Goal: Information Seeking & Learning: Learn about a topic

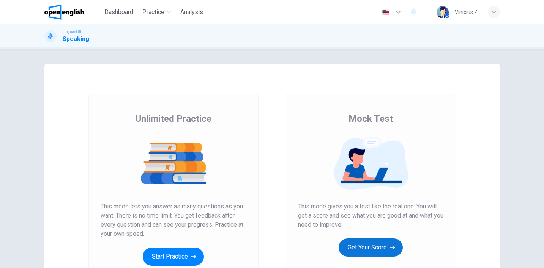
click at [381, 247] on button "Get Your Score" at bounding box center [371, 248] width 64 height 18
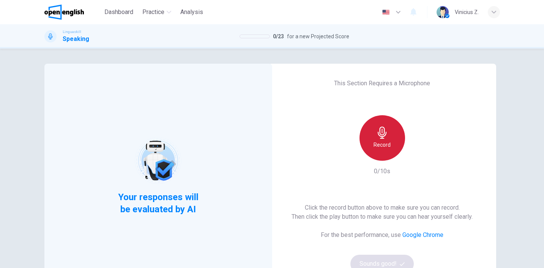
click at [369, 144] on div "Record" at bounding box center [383, 138] width 46 height 46
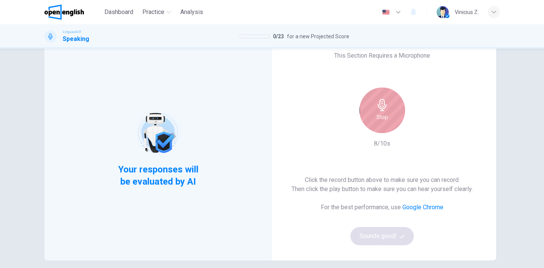
click at [371, 115] on div "Stop" at bounding box center [383, 111] width 46 height 46
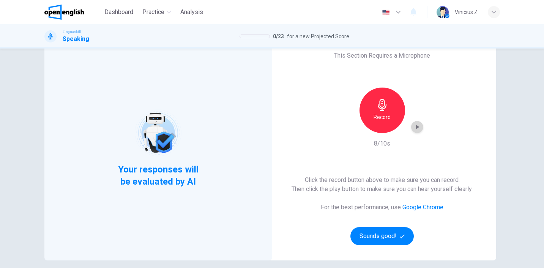
click at [416, 126] on icon "button" at bounding box center [417, 127] width 3 height 5
click at [415, 126] on icon "button" at bounding box center [417, 128] width 5 height 6
click at [384, 238] on button "Sounds good!" at bounding box center [382, 236] width 64 height 18
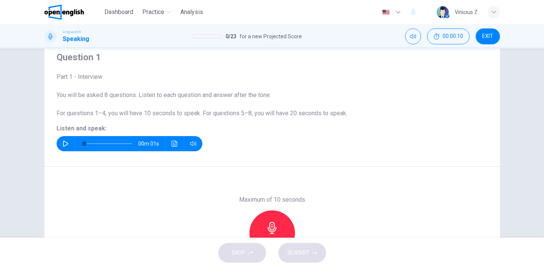
click at [63, 146] on icon "button" at bounding box center [66, 144] width 6 height 6
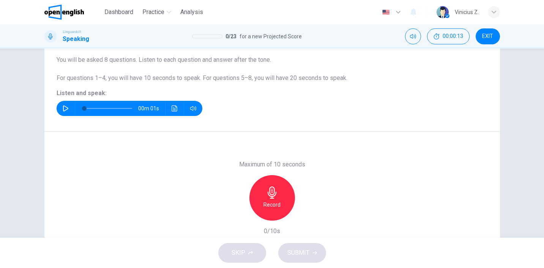
scroll to position [73, 0]
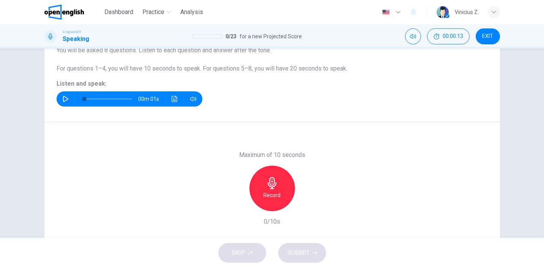
click at [276, 196] on h6 "Record" at bounding box center [272, 195] width 17 height 9
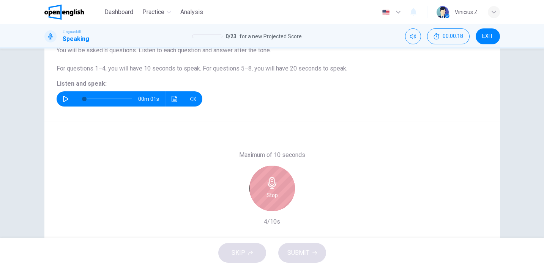
click at [276, 196] on div "Stop" at bounding box center [272, 189] width 46 height 46
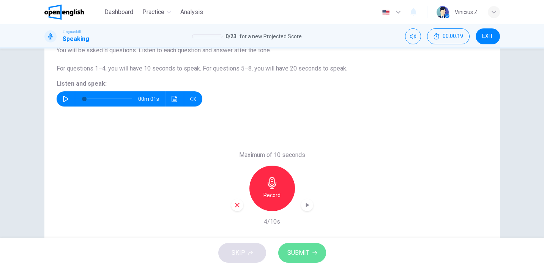
click at [295, 252] on span "SUBMIT" at bounding box center [298, 253] width 22 height 11
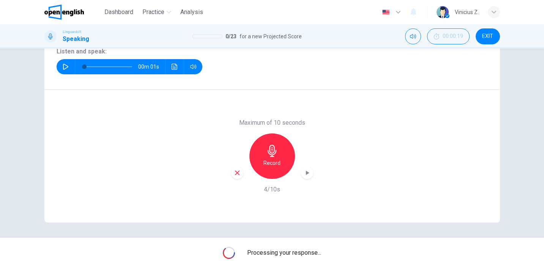
scroll to position [0, 0]
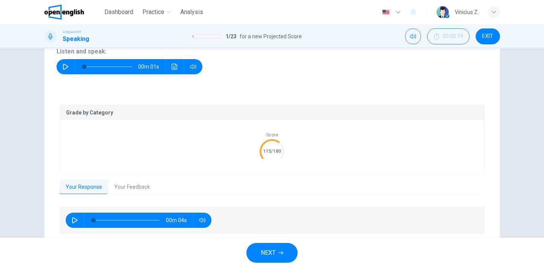
click at [122, 187] on button "Your Feedback" at bounding box center [132, 188] width 48 height 16
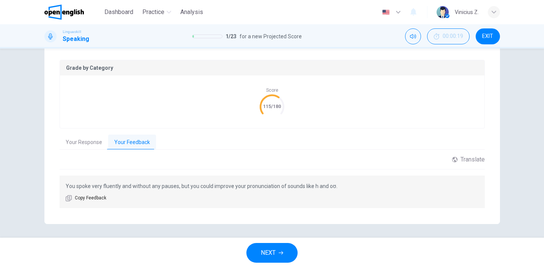
scroll to position [151, 0]
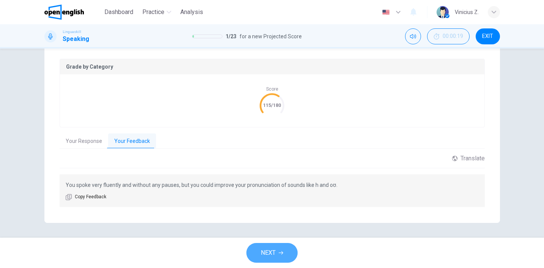
click at [271, 250] on span "NEXT" at bounding box center [268, 253] width 15 height 11
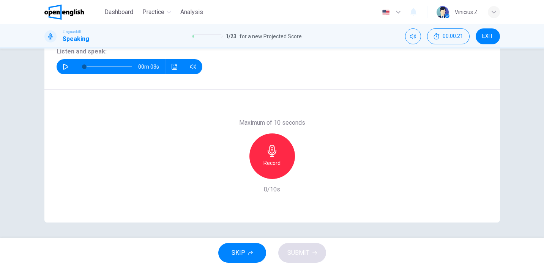
click at [63, 69] on icon "button" at bounding box center [66, 67] width 6 height 6
click at [270, 161] on h6 "Record" at bounding box center [272, 163] width 17 height 9
click at [234, 175] on icon "button" at bounding box center [237, 173] width 7 height 7
click at [272, 161] on h6 "Record" at bounding box center [272, 163] width 17 height 9
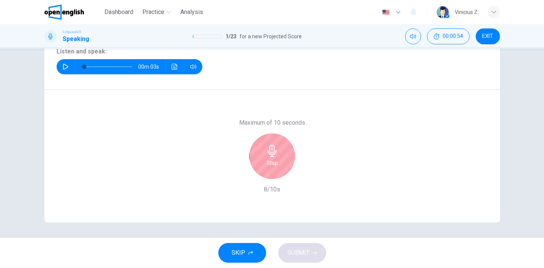
click at [272, 161] on h6 "Stop" at bounding box center [272, 163] width 11 height 9
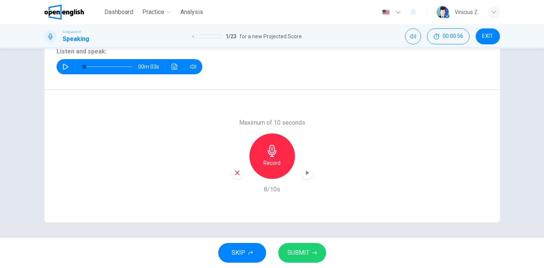
click at [298, 254] on span "SUBMIT" at bounding box center [298, 253] width 22 height 11
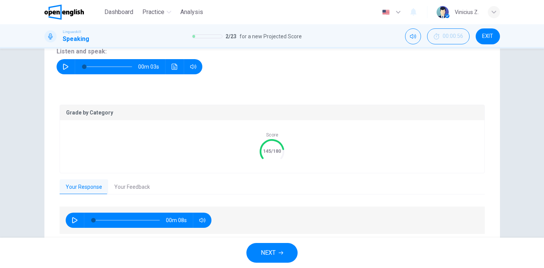
click at [264, 253] on span "NEXT" at bounding box center [268, 253] width 15 height 11
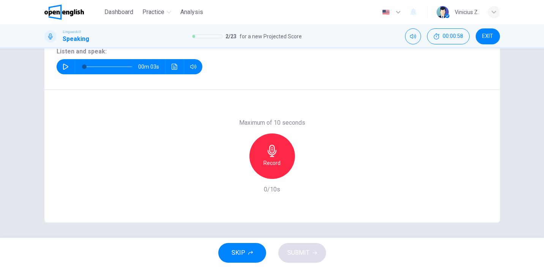
click at [64, 67] on icon "button" at bounding box center [66, 67] width 6 height 6
click at [264, 160] on h6 "Record" at bounding box center [272, 163] width 17 height 9
click at [263, 160] on div "Stop" at bounding box center [272, 157] width 46 height 46
click at [301, 250] on span "SUBMIT" at bounding box center [298, 253] width 22 height 11
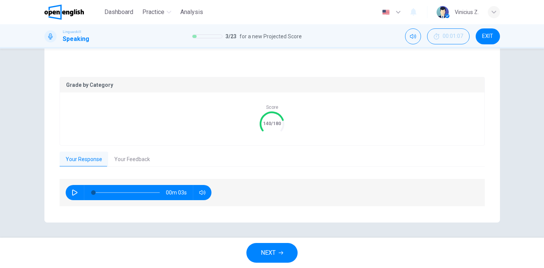
scroll to position [132, 0]
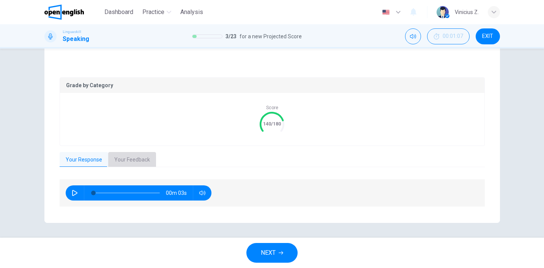
click at [134, 156] on button "Your Feedback" at bounding box center [132, 160] width 48 height 16
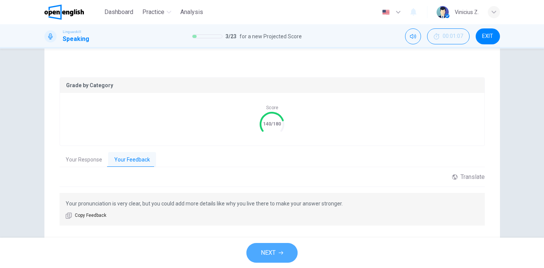
click at [278, 254] on button "NEXT" at bounding box center [271, 253] width 51 height 20
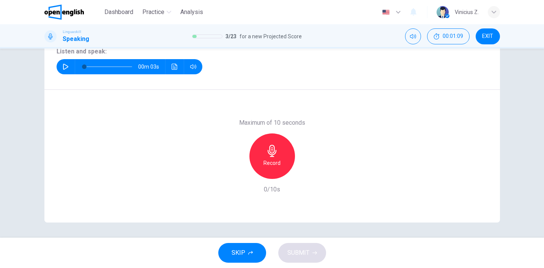
click at [272, 162] on h6 "Record" at bounding box center [272, 163] width 17 height 9
click at [272, 162] on h6 "Stop" at bounding box center [272, 163] width 11 height 9
click at [235, 175] on icon "button" at bounding box center [237, 173] width 7 height 7
click at [63, 66] on icon "button" at bounding box center [66, 67] width 6 height 6
click at [271, 169] on div "Record" at bounding box center [272, 157] width 46 height 46
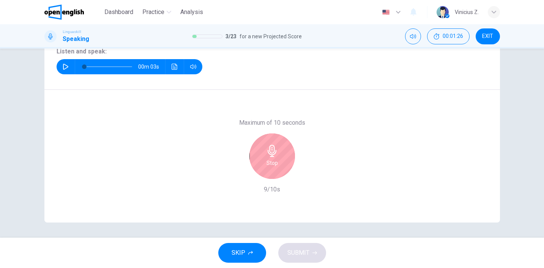
click at [271, 169] on div "Stop" at bounding box center [272, 157] width 46 height 46
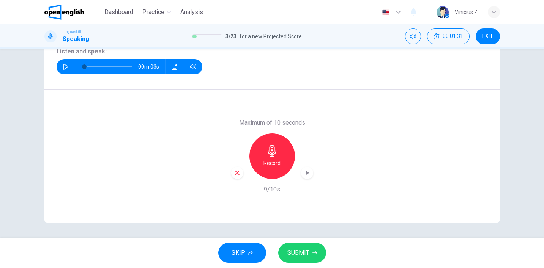
click at [303, 253] on span "SUBMIT" at bounding box center [298, 253] width 22 height 11
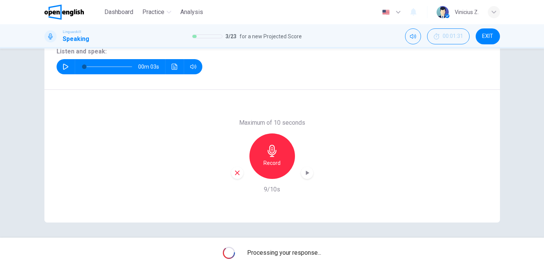
scroll to position [0, 0]
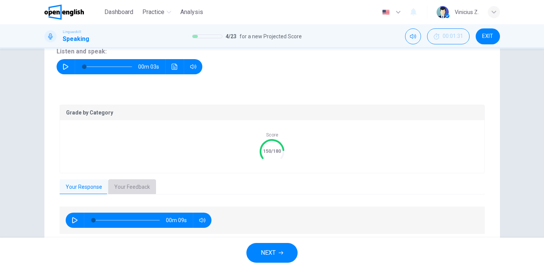
click at [117, 186] on button "Your Feedback" at bounding box center [132, 188] width 48 height 16
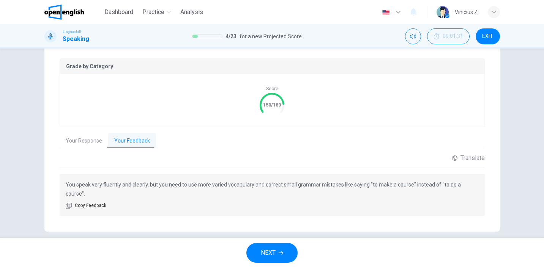
scroll to position [151, 0]
click at [277, 253] on button "NEXT" at bounding box center [271, 253] width 51 height 20
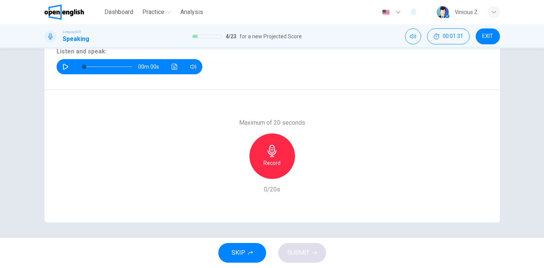
scroll to position [105, 0]
click at [64, 68] on icon "button" at bounding box center [66, 67] width 6 height 6
click at [271, 162] on h6 "Record" at bounding box center [272, 163] width 17 height 9
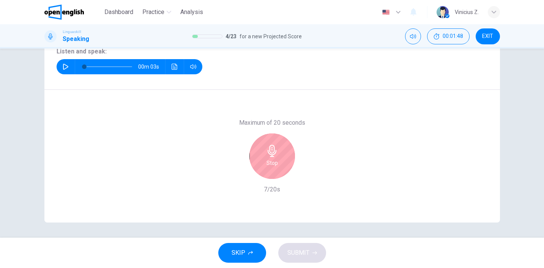
click at [271, 162] on h6 "Stop" at bounding box center [272, 163] width 11 height 9
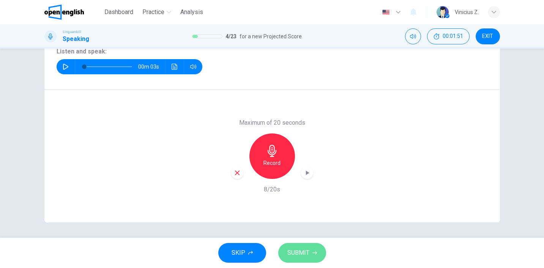
click at [304, 254] on span "SUBMIT" at bounding box center [298, 253] width 22 height 11
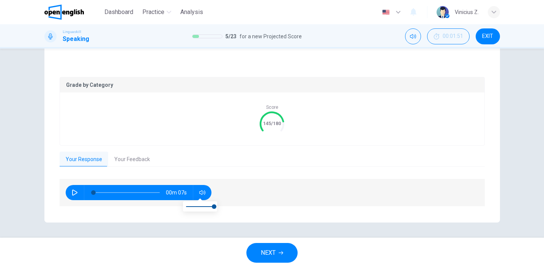
scroll to position [132, 0]
click at [121, 159] on button "Your Feedback" at bounding box center [132, 160] width 48 height 16
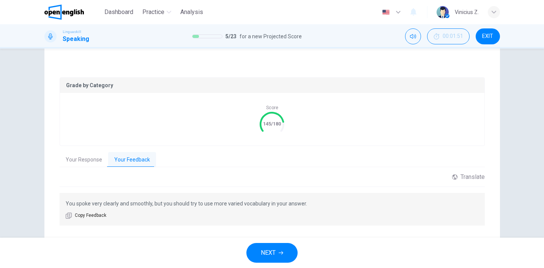
click at [278, 254] on button "NEXT" at bounding box center [271, 253] width 51 height 20
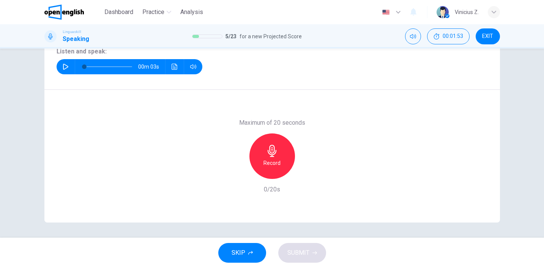
click at [63, 66] on icon "button" at bounding box center [66, 67] width 6 height 6
click at [264, 156] on div "Record" at bounding box center [272, 157] width 46 height 46
click at [263, 159] on div "Stop" at bounding box center [272, 157] width 46 height 46
click at [235, 173] on icon "button" at bounding box center [237, 173] width 5 height 5
click at [261, 152] on div "Record" at bounding box center [272, 157] width 46 height 46
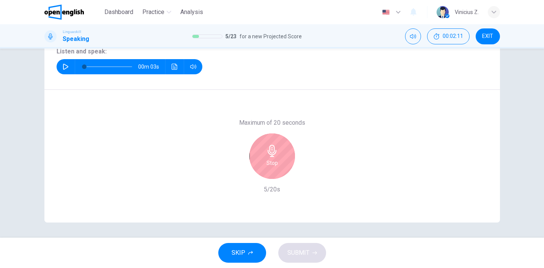
click at [273, 159] on h6 "Stop" at bounding box center [272, 163] width 11 height 9
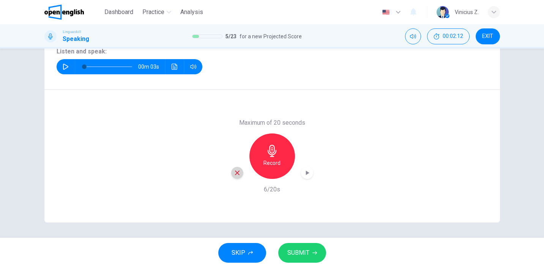
click at [235, 173] on icon "button" at bounding box center [237, 173] width 5 height 5
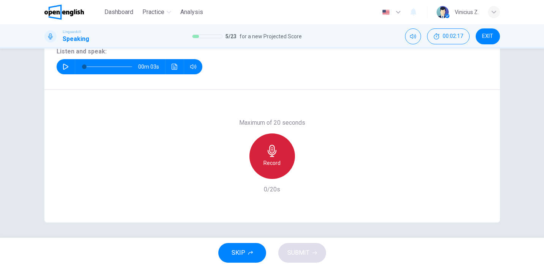
click at [270, 154] on icon "button" at bounding box center [272, 151] width 12 height 12
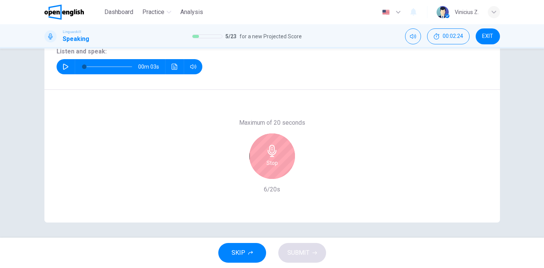
click at [263, 168] on div "Stop" at bounding box center [272, 157] width 46 height 46
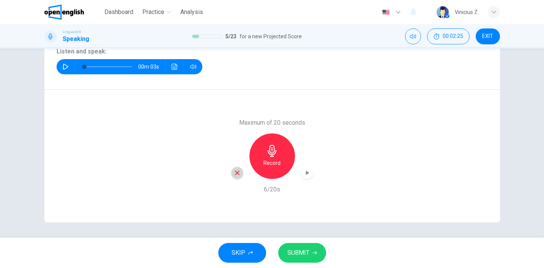
click at [236, 172] on icon "button" at bounding box center [237, 173] width 5 height 5
click at [269, 157] on icon "button" at bounding box center [272, 151] width 9 height 12
click at [299, 251] on span "SUBMIT" at bounding box center [298, 253] width 22 height 11
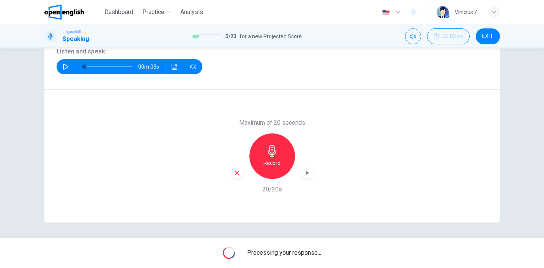
scroll to position [0, 0]
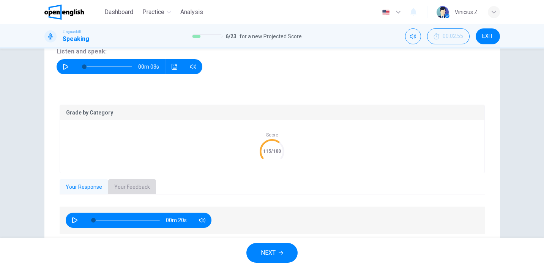
click at [129, 188] on button "Your Feedback" at bounding box center [132, 188] width 48 height 16
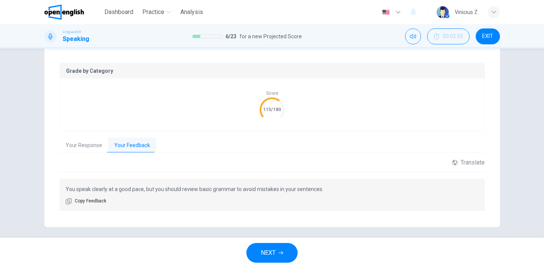
scroll to position [147, 0]
click at [74, 144] on button "Your Response" at bounding box center [84, 145] width 49 height 16
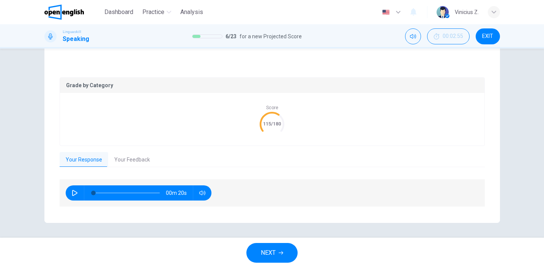
click at [130, 156] on button "Your Feedback" at bounding box center [132, 160] width 48 height 16
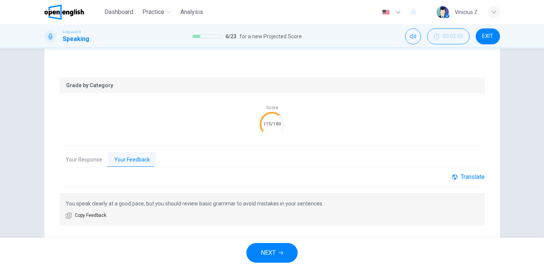
click at [461, 177] on div "Translate" at bounding box center [468, 177] width 33 height 7
click at [279, 252] on icon "button" at bounding box center [281, 253] width 5 height 5
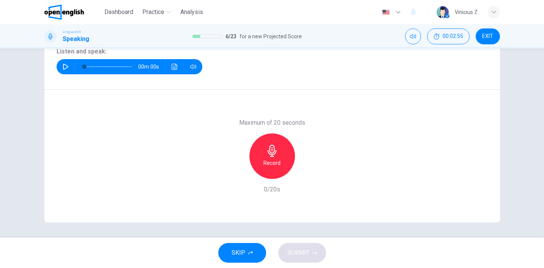
scroll to position [105, 0]
click at [62, 71] on button "button" at bounding box center [66, 66] width 12 height 15
click at [267, 160] on h6 "Record" at bounding box center [272, 163] width 17 height 9
click at [267, 159] on h6 "Stop" at bounding box center [272, 163] width 11 height 9
click at [274, 161] on h6 "Record" at bounding box center [272, 163] width 17 height 9
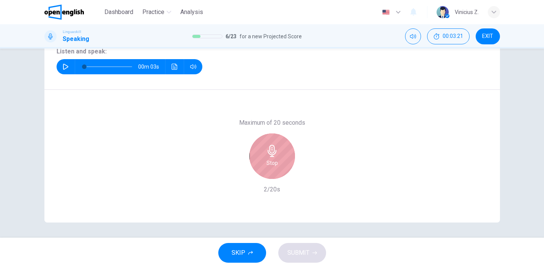
click at [255, 158] on div "Stop" at bounding box center [272, 157] width 46 height 46
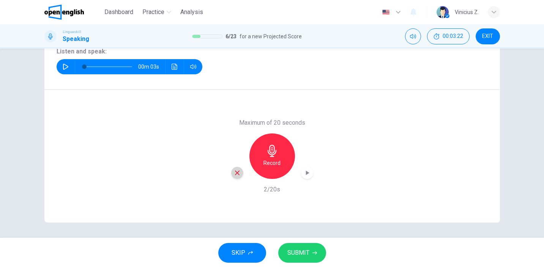
click at [237, 172] on icon "button" at bounding box center [237, 173] width 7 height 7
click at [63, 65] on icon "button" at bounding box center [66, 67] width 6 height 6
click at [271, 156] on icon "button" at bounding box center [272, 151] width 12 height 12
click at [314, 246] on button "SUBMIT" at bounding box center [302, 253] width 48 height 20
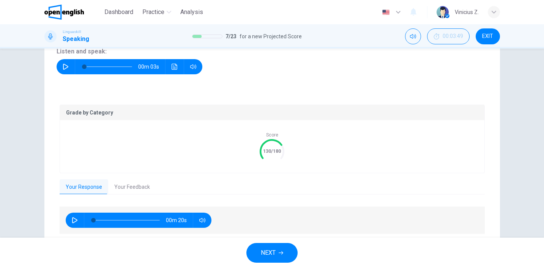
click at [136, 188] on button "Your Feedback" at bounding box center [132, 188] width 48 height 16
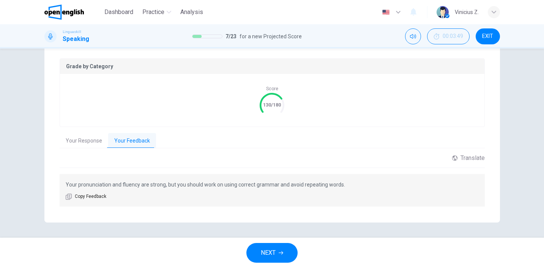
scroll to position [151, 0]
click at [275, 247] on button "NEXT" at bounding box center [271, 253] width 51 height 20
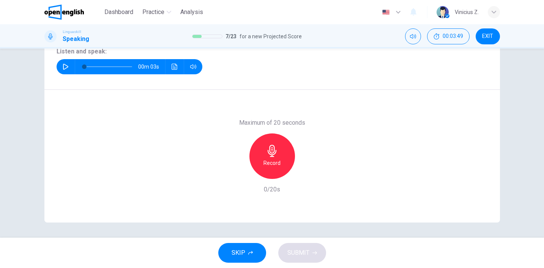
scroll to position [105, 0]
click at [63, 66] on icon "button" at bounding box center [66, 67] width 6 height 6
type input "*"
click at [267, 156] on icon "button" at bounding box center [272, 151] width 12 height 12
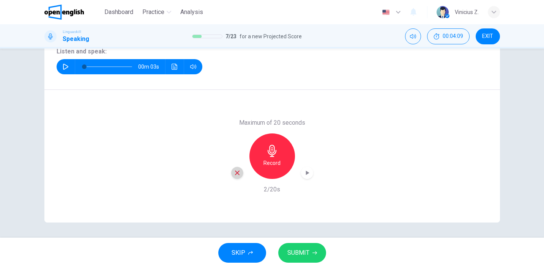
click at [237, 173] on icon "button" at bounding box center [237, 173] width 7 height 7
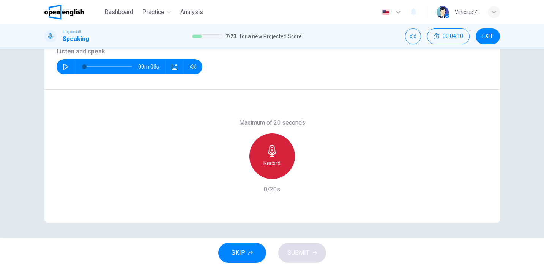
click at [268, 154] on icon "button" at bounding box center [272, 151] width 12 height 12
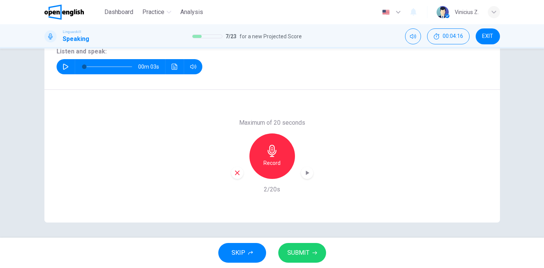
click at [237, 172] on icon "button" at bounding box center [237, 173] width 7 height 7
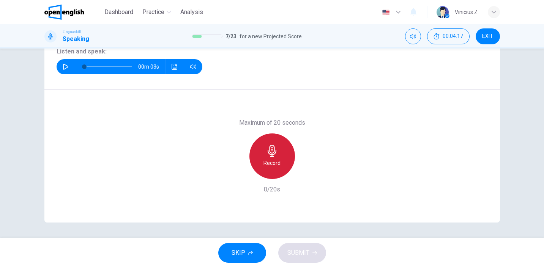
click at [270, 155] on icon "button" at bounding box center [272, 151] width 9 height 12
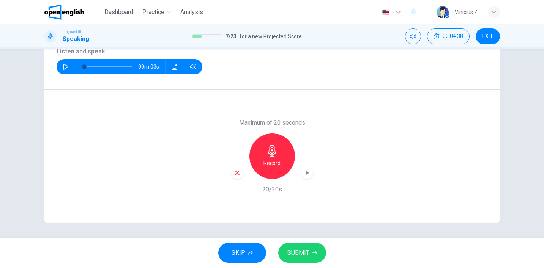
click at [301, 252] on span "SUBMIT" at bounding box center [298, 253] width 22 height 11
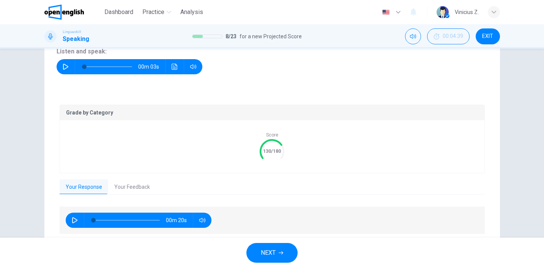
click at [140, 182] on button "Your Feedback" at bounding box center [132, 188] width 48 height 16
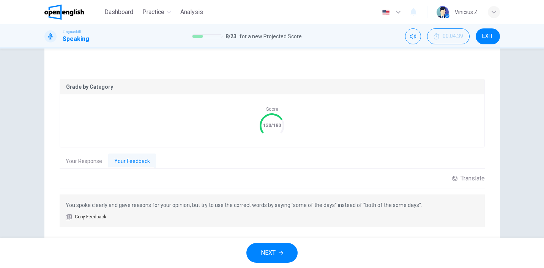
scroll to position [133, 0]
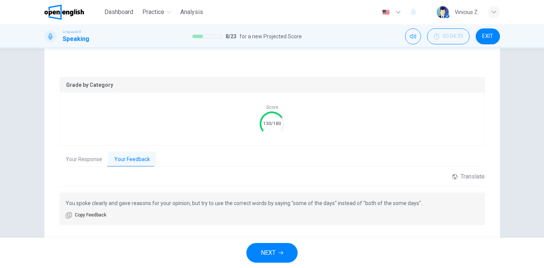
click at [174, 209] on div "You spoke clearly and gave reasons for your opinion, but try to use the correct…" at bounding box center [272, 209] width 425 height 33
click at [285, 251] on button "NEXT" at bounding box center [271, 253] width 51 height 20
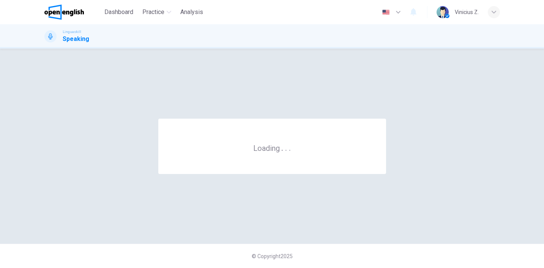
scroll to position [0, 0]
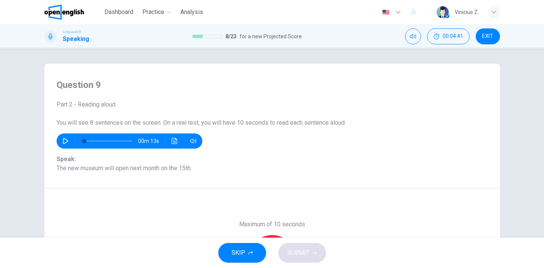
click at [63, 139] on icon "button" at bounding box center [66, 141] width 6 height 6
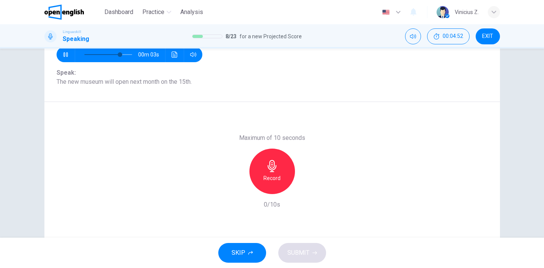
scroll to position [85, 0]
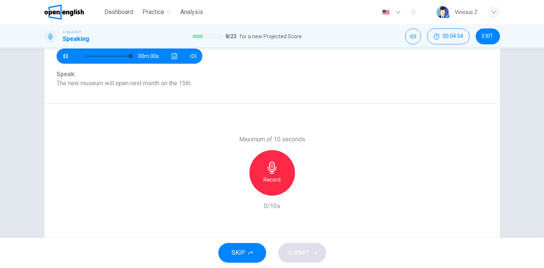
type input "*"
click at [260, 167] on div "Record" at bounding box center [272, 173] width 46 height 46
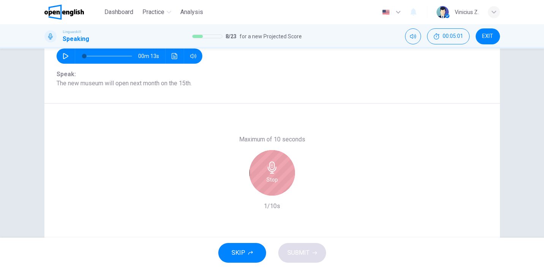
click at [266, 169] on icon "button" at bounding box center [272, 168] width 12 height 12
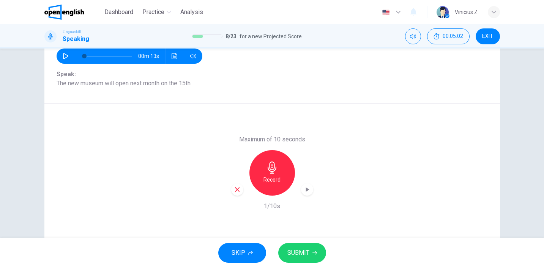
click at [235, 194] on div "button" at bounding box center [237, 190] width 12 height 12
click at [271, 169] on icon "button" at bounding box center [272, 168] width 12 height 12
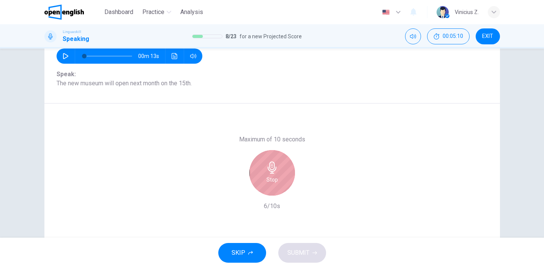
click at [271, 169] on icon "button" at bounding box center [272, 168] width 12 height 12
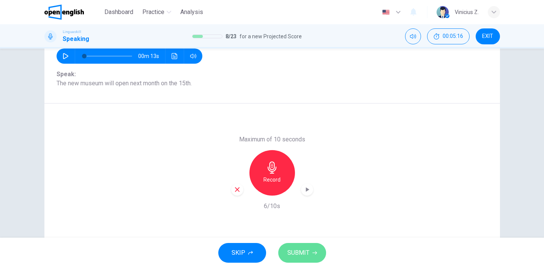
click at [298, 255] on span "SUBMIT" at bounding box center [298, 253] width 22 height 11
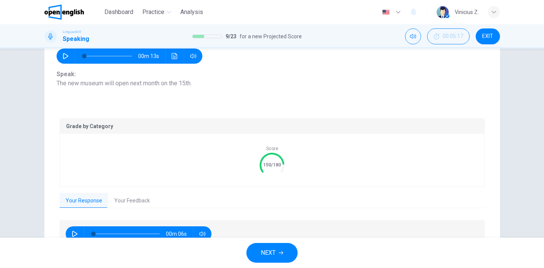
scroll to position [111, 0]
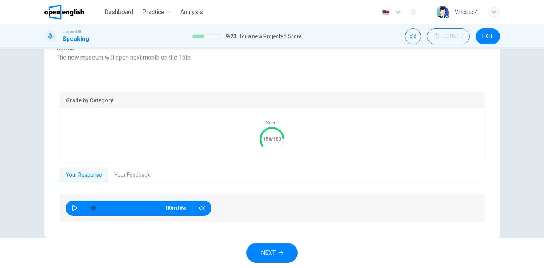
click at [126, 174] on button "Your Feedback" at bounding box center [132, 175] width 48 height 16
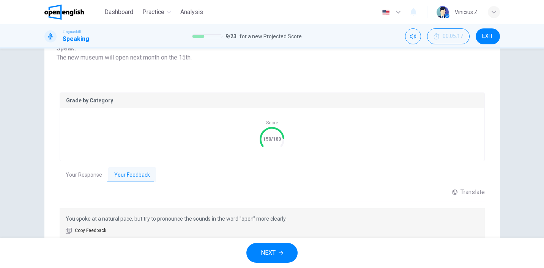
click at [274, 251] on span "NEXT" at bounding box center [268, 253] width 15 height 11
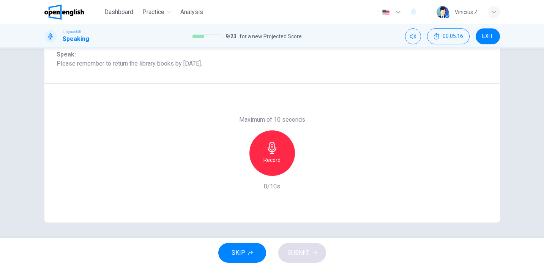
scroll to position [105, 0]
click at [258, 144] on div "Record" at bounding box center [272, 154] width 46 height 46
click at [270, 157] on h6 "Stop" at bounding box center [272, 160] width 11 height 9
click at [234, 166] on div "button" at bounding box center [237, 170] width 12 height 12
click at [274, 155] on div "Record" at bounding box center [272, 154] width 46 height 46
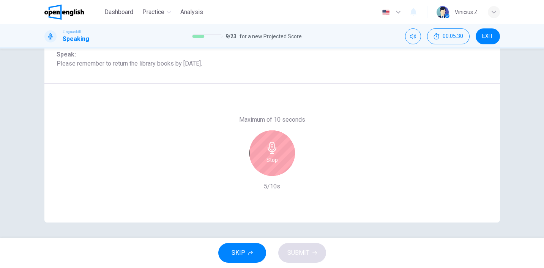
click at [274, 155] on div "Stop" at bounding box center [272, 154] width 46 height 46
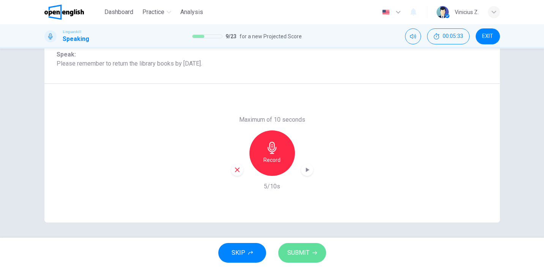
click at [297, 253] on span "SUBMIT" at bounding box center [298, 253] width 22 height 11
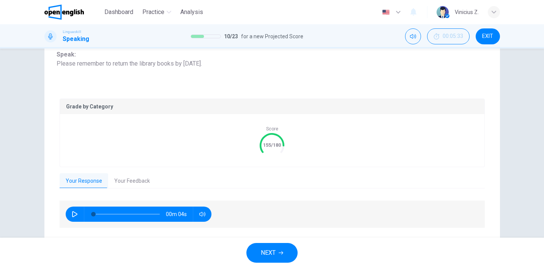
click at [123, 186] on button "Your Feedback" at bounding box center [132, 182] width 48 height 16
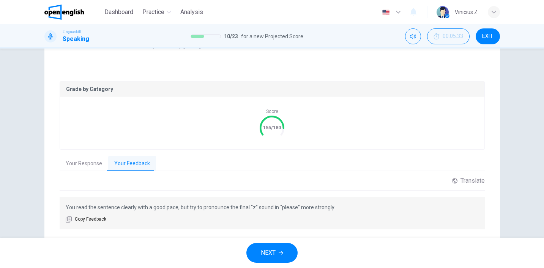
scroll to position [123, 0]
click at [281, 252] on icon "button" at bounding box center [281, 253] width 5 height 5
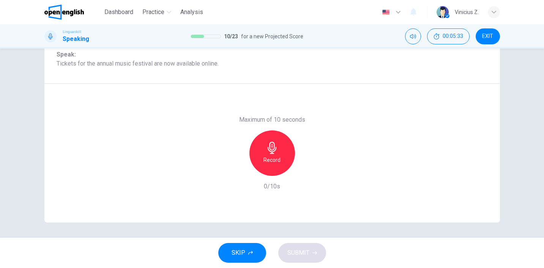
scroll to position [105, 0]
click at [265, 161] on h6 "Record" at bounding box center [272, 160] width 17 height 9
click at [267, 161] on h6 "Stop" at bounding box center [272, 160] width 11 height 9
click at [300, 251] on span "SUBMIT" at bounding box center [298, 253] width 22 height 11
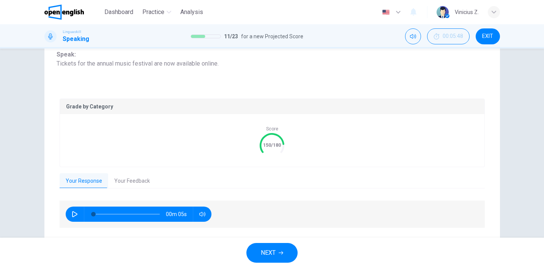
click at [120, 182] on button "Your Feedback" at bounding box center [132, 182] width 48 height 16
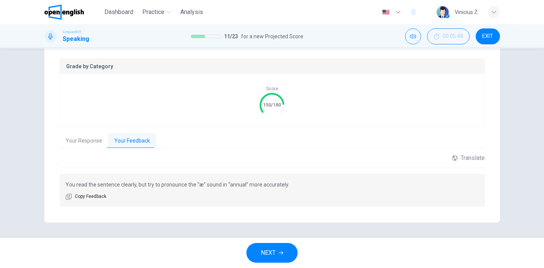
scroll to position [145, 0]
click at [271, 252] on span "NEXT" at bounding box center [268, 253] width 15 height 11
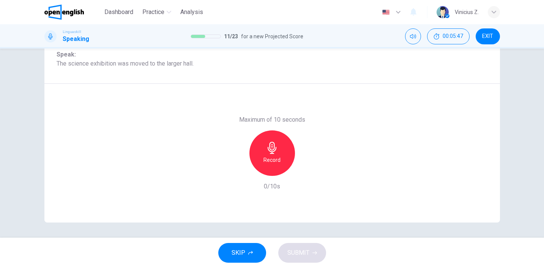
scroll to position [105, 0]
click at [264, 149] on div "Record" at bounding box center [272, 154] width 46 height 46
click at [263, 149] on div "Stop" at bounding box center [272, 154] width 46 height 46
click at [308, 251] on span "SUBMIT" at bounding box center [298, 253] width 22 height 11
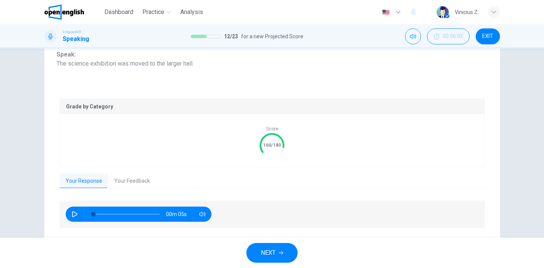
click at [126, 181] on button "Your Feedback" at bounding box center [132, 182] width 48 height 16
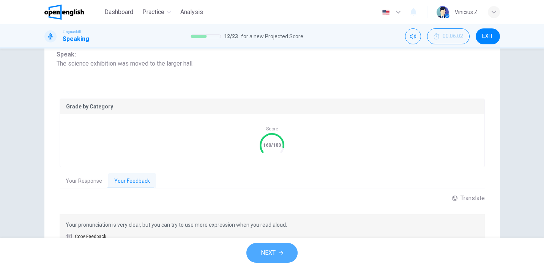
click at [278, 252] on button "NEXT" at bounding box center [271, 253] width 51 height 20
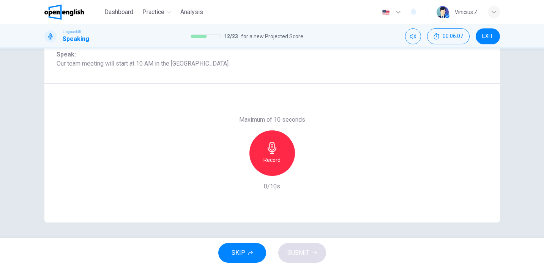
click at [257, 153] on div "Record" at bounding box center [272, 154] width 46 height 46
click at [260, 163] on div "Stop" at bounding box center [272, 154] width 46 height 46
click at [238, 170] on icon "button" at bounding box center [237, 170] width 7 height 7
click at [263, 155] on div "Record" at bounding box center [272, 154] width 46 height 46
click at [263, 157] on div "Stop" at bounding box center [272, 154] width 46 height 46
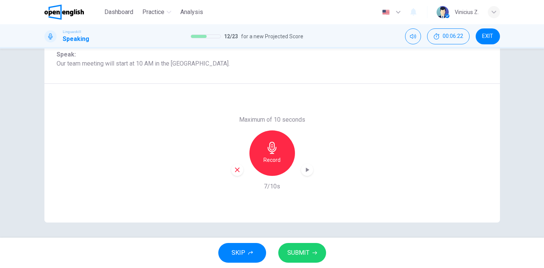
click at [300, 253] on span "SUBMIT" at bounding box center [298, 253] width 22 height 11
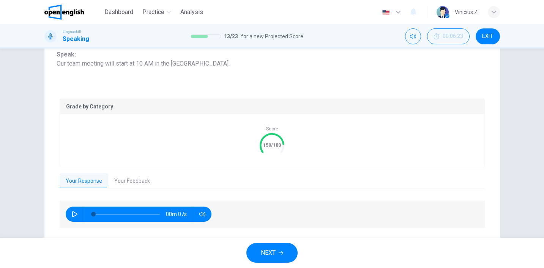
click at [143, 185] on button "Your Feedback" at bounding box center [132, 182] width 48 height 16
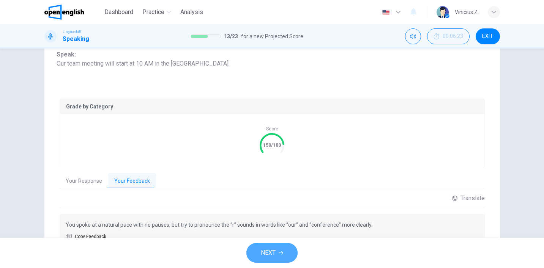
click at [280, 248] on button "NEXT" at bounding box center [271, 253] width 51 height 20
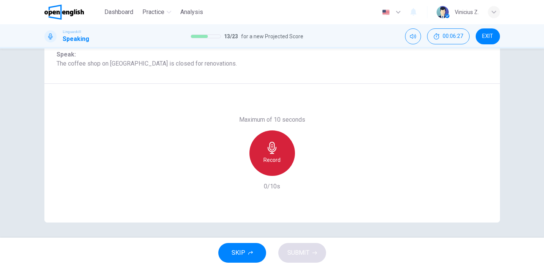
click at [273, 147] on icon "button" at bounding box center [272, 148] width 12 height 12
click at [274, 167] on div "Stop" at bounding box center [272, 154] width 46 height 46
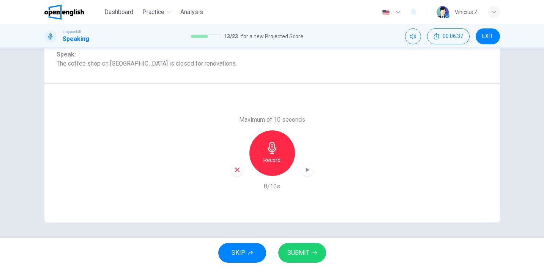
click at [231, 172] on div "button" at bounding box center [237, 170] width 12 height 12
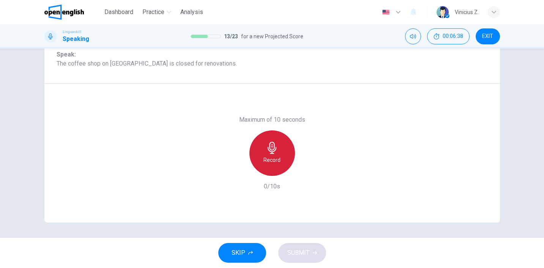
click at [268, 155] on div "Record" at bounding box center [272, 154] width 46 height 46
click at [268, 155] on div "Stop" at bounding box center [272, 154] width 46 height 46
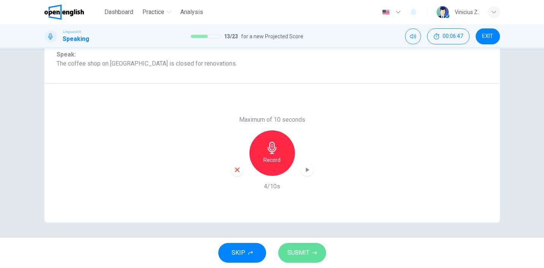
click at [310, 256] on button "SUBMIT" at bounding box center [302, 253] width 48 height 20
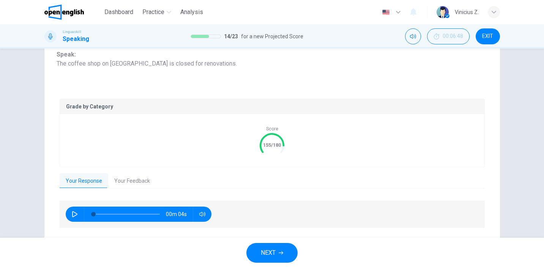
click at [137, 180] on button "Your Feedback" at bounding box center [132, 182] width 48 height 16
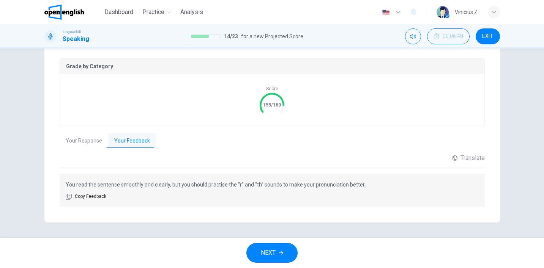
scroll to position [145, 0]
click at [267, 246] on button "NEXT" at bounding box center [271, 253] width 51 height 20
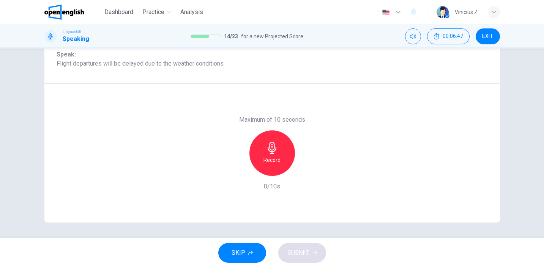
scroll to position [105, 0]
click at [272, 159] on h6 "Record" at bounding box center [272, 160] width 17 height 9
click at [272, 159] on h6 "Stop" at bounding box center [272, 160] width 11 height 9
click at [299, 249] on span "SUBMIT" at bounding box center [298, 253] width 22 height 11
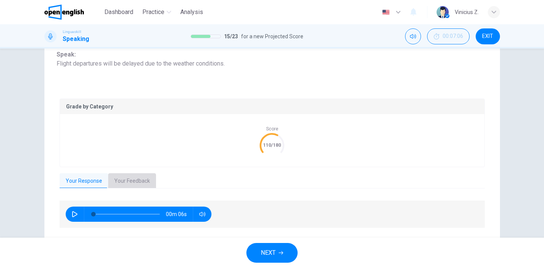
click at [125, 183] on button "Your Feedback" at bounding box center [132, 182] width 48 height 16
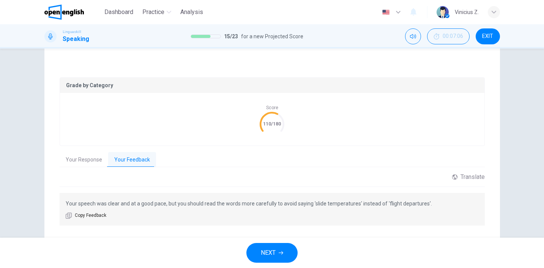
scroll to position [130, 0]
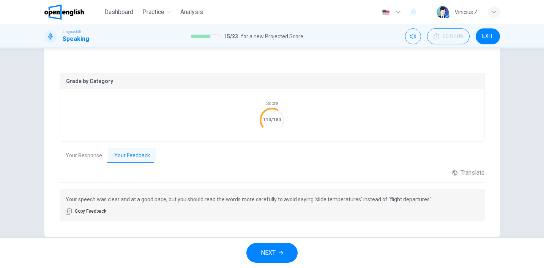
click at [270, 252] on span "NEXT" at bounding box center [268, 253] width 15 height 11
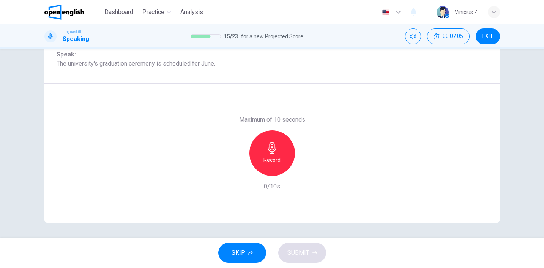
scroll to position [105, 0]
click at [274, 162] on h6 "Record" at bounding box center [272, 160] width 17 height 9
click at [274, 162] on h6 "Stop" at bounding box center [272, 160] width 11 height 9
click at [309, 259] on button "SUBMIT" at bounding box center [302, 253] width 48 height 20
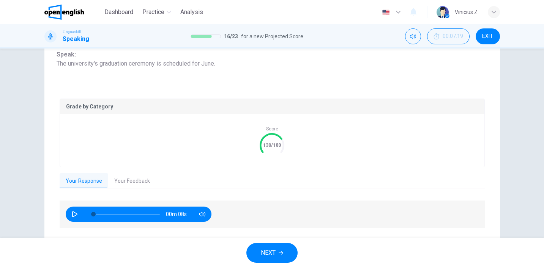
click at [133, 185] on button "Your Feedback" at bounding box center [132, 182] width 48 height 16
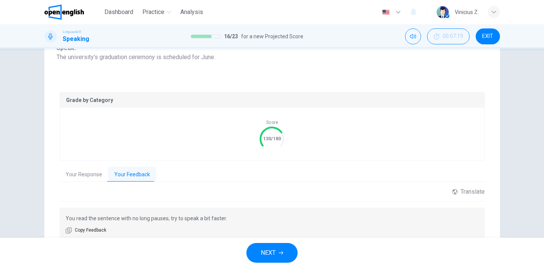
scroll to position [112, 0]
click at [270, 249] on span "NEXT" at bounding box center [268, 253] width 15 height 11
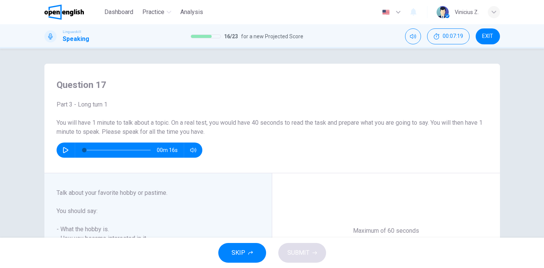
scroll to position [53, 0]
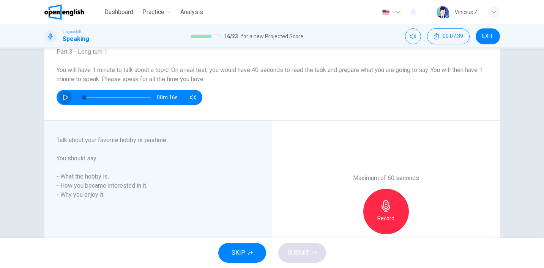
click at [63, 98] on icon "button" at bounding box center [66, 98] width 6 height 6
type input "*"
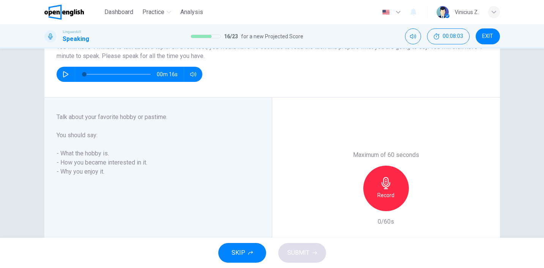
scroll to position [91, 0]
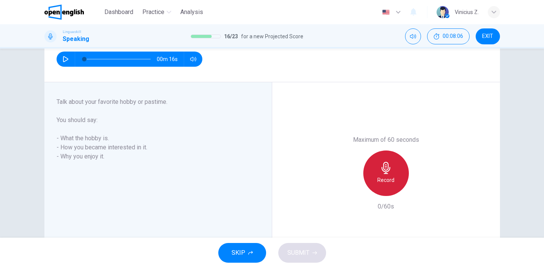
click at [373, 173] on div "Record" at bounding box center [386, 174] width 46 height 46
click at [372, 175] on div "Stop" at bounding box center [386, 174] width 46 height 46
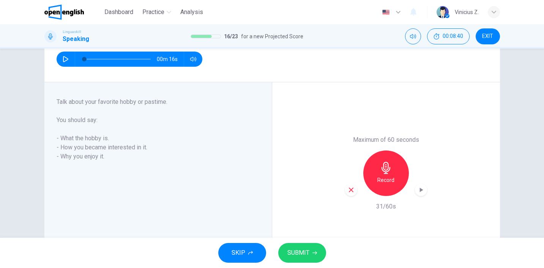
click at [342, 187] on div "Maximum of 60 seconds Record 31/60s" at bounding box center [386, 173] width 228 height 182
click at [350, 193] on icon "button" at bounding box center [351, 190] width 7 height 7
click at [377, 175] on div "Record" at bounding box center [386, 174] width 46 height 46
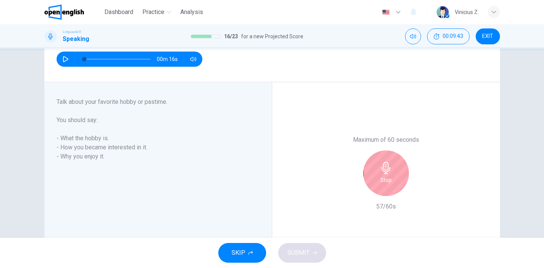
click at [378, 175] on div "Stop" at bounding box center [386, 174] width 46 height 46
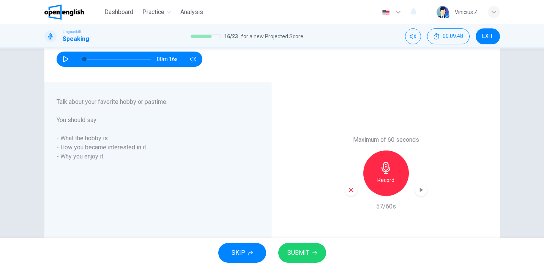
click at [300, 255] on span "SUBMIT" at bounding box center [298, 253] width 22 height 11
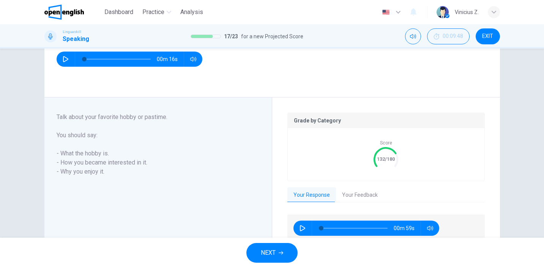
click at [349, 196] on button "Your Feedback" at bounding box center [360, 196] width 48 height 16
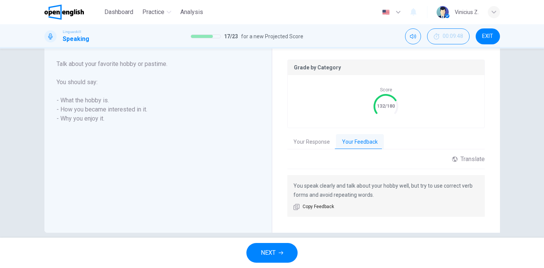
scroll to position [154, 0]
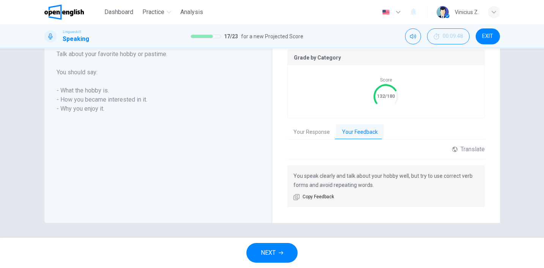
click at [281, 249] on button "NEXT" at bounding box center [271, 253] width 51 height 20
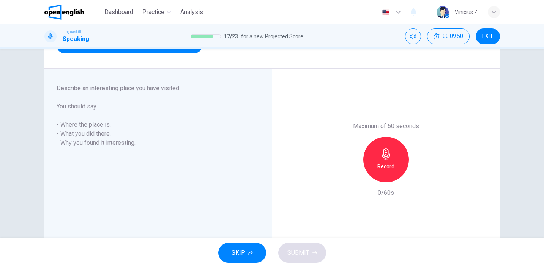
scroll to position [105, 0]
click at [380, 166] on h6 "Record" at bounding box center [385, 166] width 17 height 9
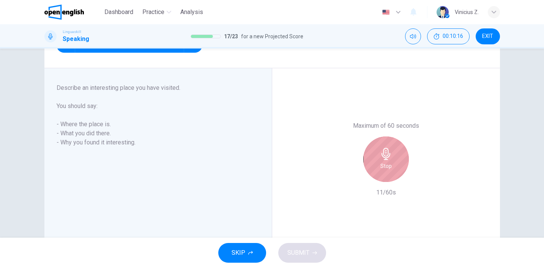
click at [374, 163] on div "Stop" at bounding box center [386, 160] width 46 height 46
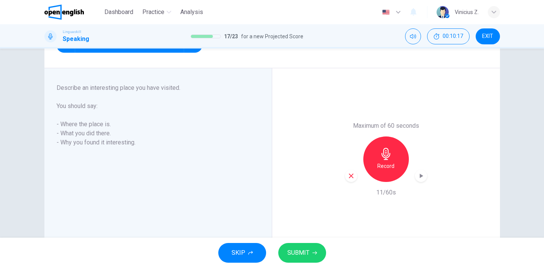
click at [348, 178] on icon "button" at bounding box center [351, 176] width 7 height 7
click at [379, 161] on div "Record" at bounding box center [386, 160] width 46 height 46
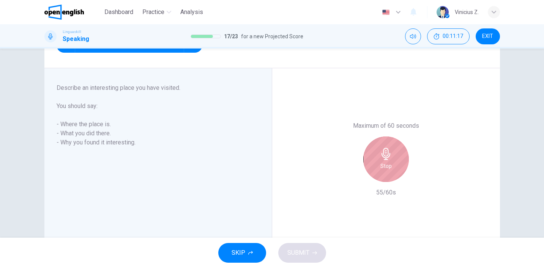
click at [379, 161] on div "Stop" at bounding box center [386, 160] width 46 height 46
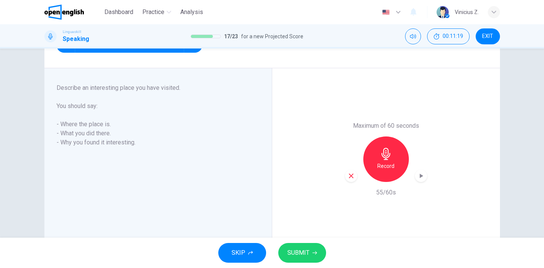
click at [299, 254] on span "SUBMIT" at bounding box center [298, 253] width 22 height 11
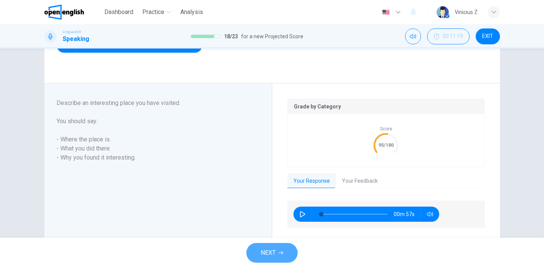
click at [281, 253] on icon "button" at bounding box center [281, 253] width 5 height 5
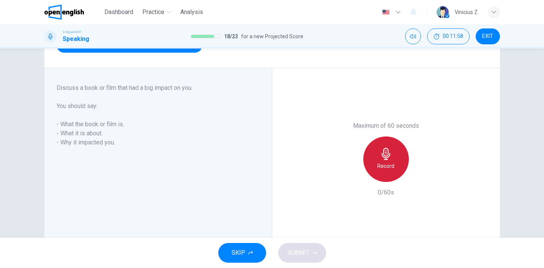
click at [381, 161] on div "Record" at bounding box center [386, 160] width 46 height 46
click at [395, 159] on div "Stop" at bounding box center [386, 160] width 46 height 46
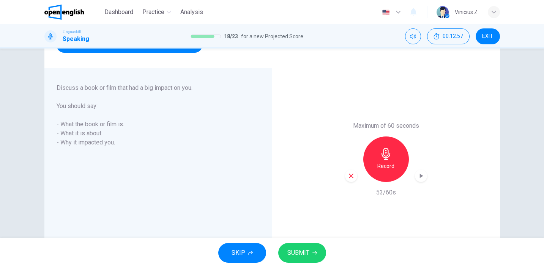
click at [300, 250] on span "SUBMIT" at bounding box center [298, 253] width 22 height 11
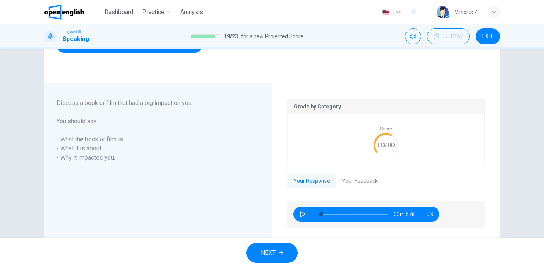
click at [344, 182] on button "Your Feedback" at bounding box center [360, 182] width 48 height 16
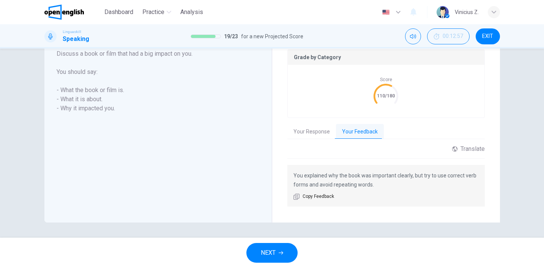
scroll to position [154, 0]
click at [270, 253] on span "NEXT" at bounding box center [268, 253] width 15 height 11
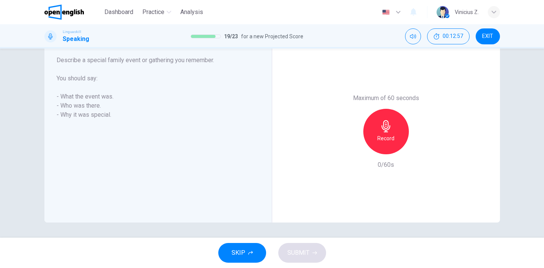
scroll to position [133, 0]
click at [384, 137] on h6 "Record" at bounding box center [385, 138] width 17 height 9
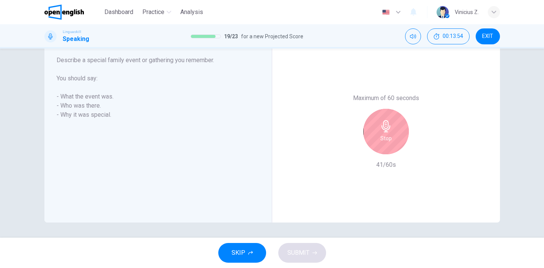
click at [241, 255] on span "SKIP" at bounding box center [239, 253] width 14 height 11
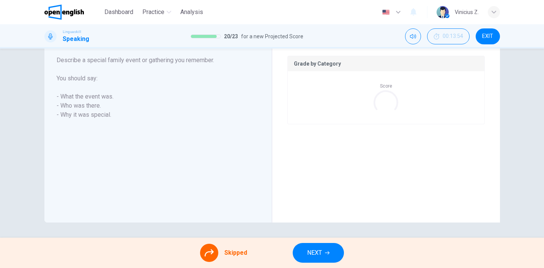
click at [213, 256] on icon at bounding box center [209, 253] width 9 height 9
click at [324, 254] on button "NEXT" at bounding box center [318, 253] width 51 height 20
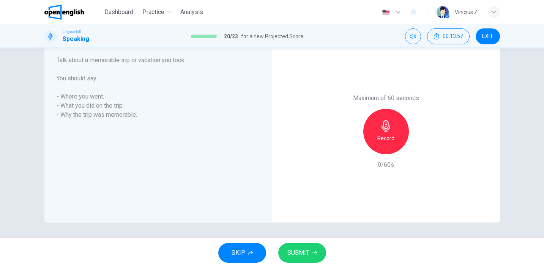
scroll to position [0, 0]
click at [380, 126] on icon "button" at bounding box center [386, 126] width 12 height 12
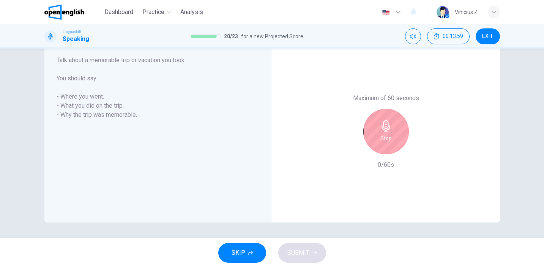
scroll to position [0, 0]
click at [401, 131] on div "Stop" at bounding box center [386, 132] width 46 height 46
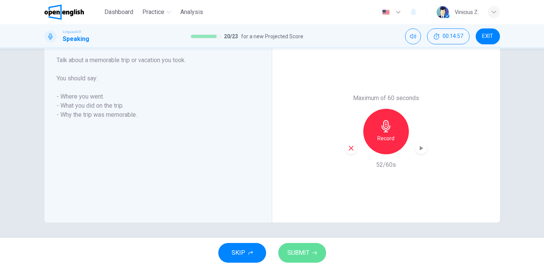
click at [307, 249] on span "SUBMIT" at bounding box center [298, 253] width 22 height 11
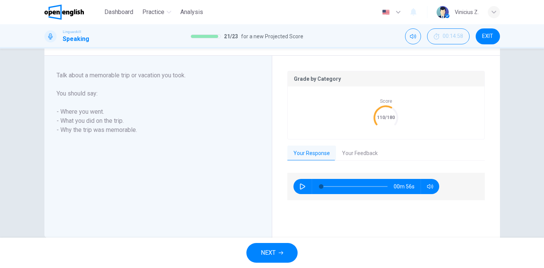
click at [267, 249] on span "NEXT" at bounding box center [268, 253] width 15 height 11
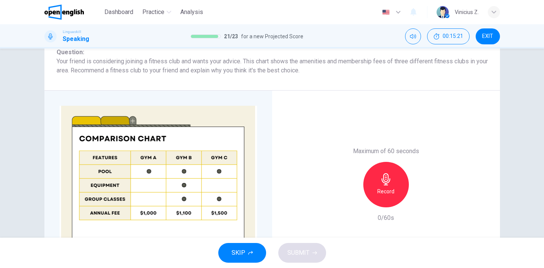
scroll to position [130, 0]
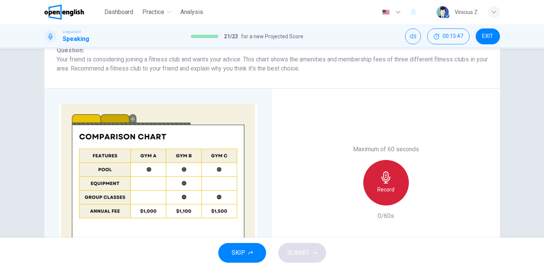
click at [384, 184] on div "Record" at bounding box center [386, 183] width 46 height 46
click at [367, 183] on div "Stop" at bounding box center [386, 183] width 46 height 46
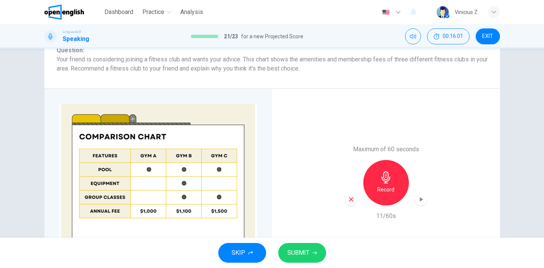
click at [348, 202] on icon "button" at bounding box center [351, 199] width 7 height 7
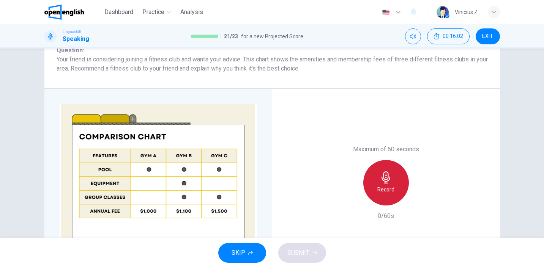
click at [382, 182] on icon "button" at bounding box center [386, 178] width 12 height 12
click at [364, 186] on div "Stop" at bounding box center [386, 183] width 46 height 46
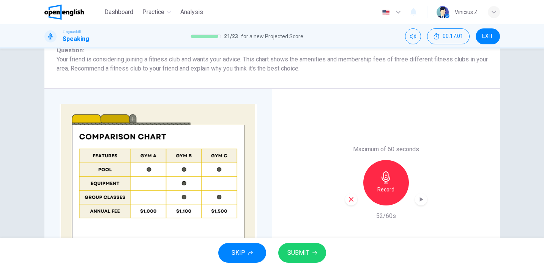
click at [307, 254] on span "SUBMIT" at bounding box center [298, 253] width 22 height 11
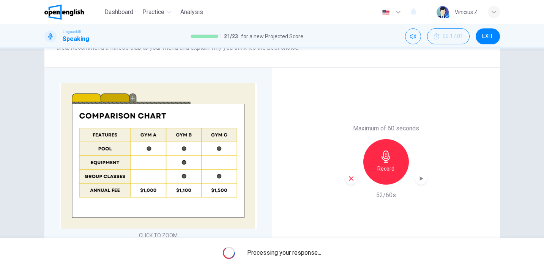
scroll to position [155, 0]
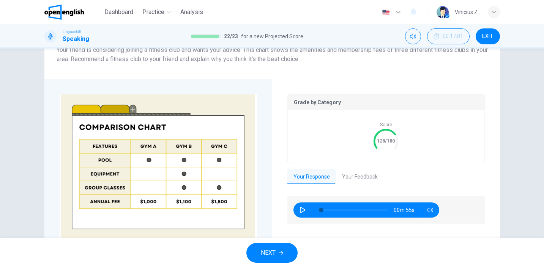
click at [354, 177] on button "Your Feedback" at bounding box center [360, 177] width 48 height 16
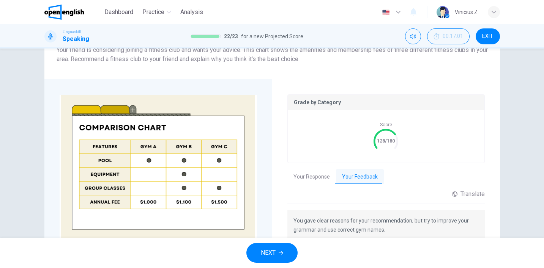
scroll to position [185, 0]
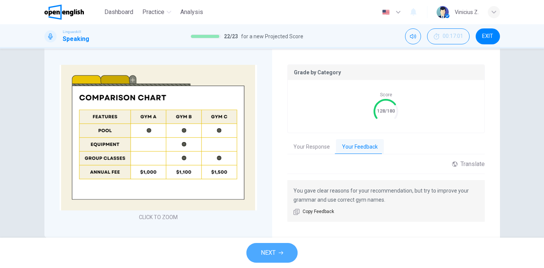
click at [273, 254] on span "NEXT" at bounding box center [268, 253] width 15 height 11
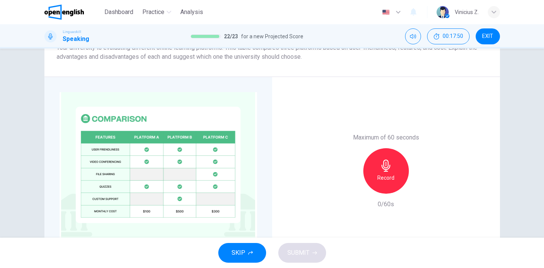
scroll to position [131, 0]
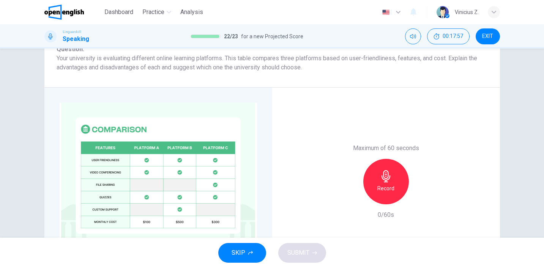
click at [380, 180] on icon "button" at bounding box center [386, 176] width 12 height 12
click at [351, 199] on icon "button" at bounding box center [351, 198] width 7 height 7
click at [382, 180] on icon "button" at bounding box center [386, 176] width 9 height 12
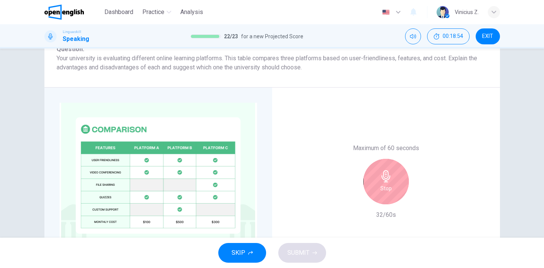
click at [382, 180] on icon "button" at bounding box center [386, 176] width 9 height 12
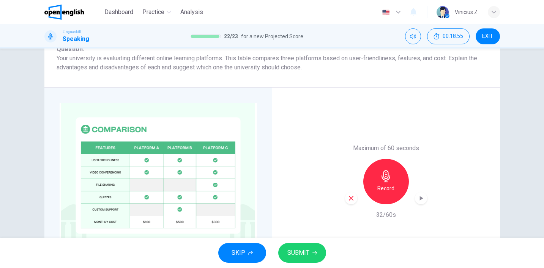
click at [348, 196] on icon "button" at bounding box center [351, 198] width 7 height 7
click at [382, 179] on icon "button" at bounding box center [386, 176] width 9 height 12
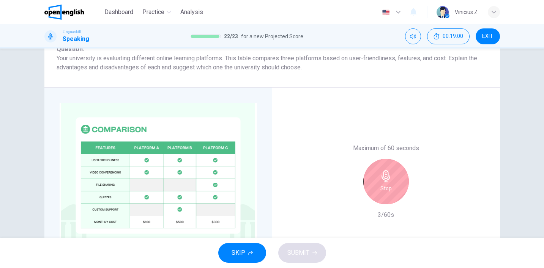
click at [380, 181] on icon "button" at bounding box center [386, 176] width 12 height 12
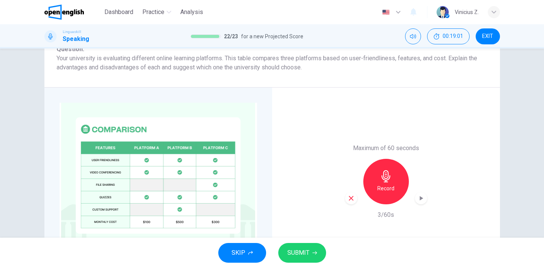
click at [345, 198] on div "button" at bounding box center [351, 199] width 12 height 12
click at [385, 185] on h6 "Record" at bounding box center [385, 188] width 17 height 9
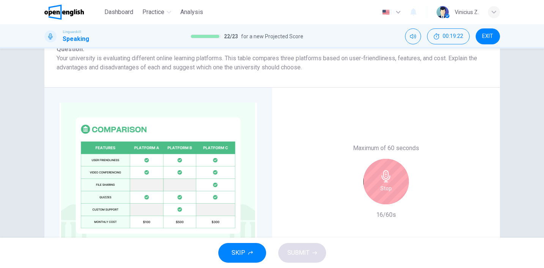
click at [385, 185] on h6 "Stop" at bounding box center [385, 188] width 11 height 9
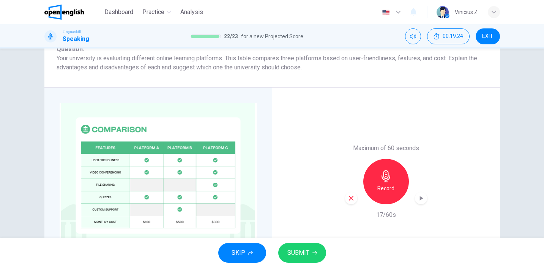
click at [351, 199] on icon "button" at bounding box center [351, 198] width 7 height 7
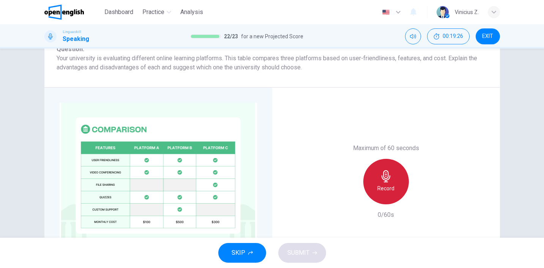
click at [384, 178] on icon "button" at bounding box center [386, 176] width 12 height 12
click at [367, 181] on div "Stop" at bounding box center [386, 182] width 46 height 46
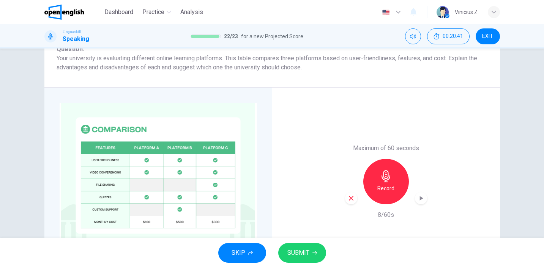
click at [351, 197] on icon "button" at bounding box center [351, 198] width 7 height 7
click at [389, 187] on h6 "Record" at bounding box center [385, 188] width 17 height 9
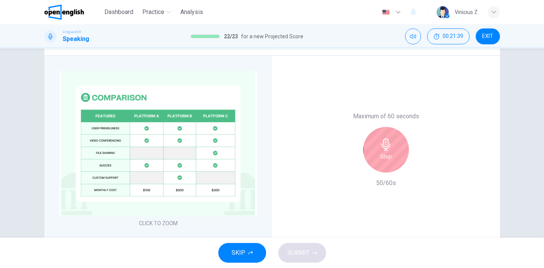
scroll to position [167, 0]
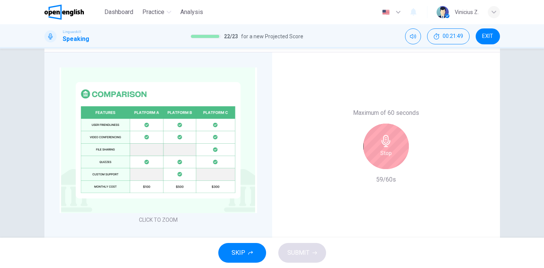
click at [376, 156] on div "Stop" at bounding box center [386, 147] width 46 height 46
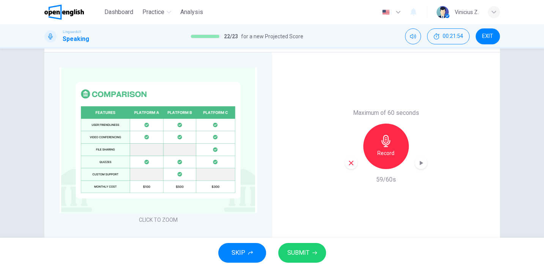
click at [298, 251] on span "SUBMIT" at bounding box center [298, 253] width 22 height 11
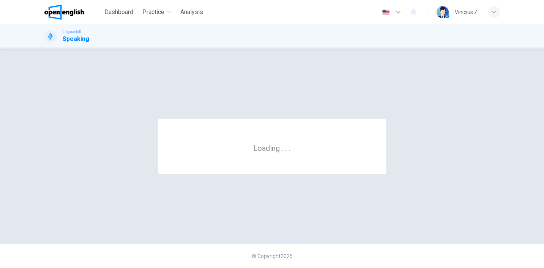
scroll to position [0, 0]
